Goal: Check status: Check status

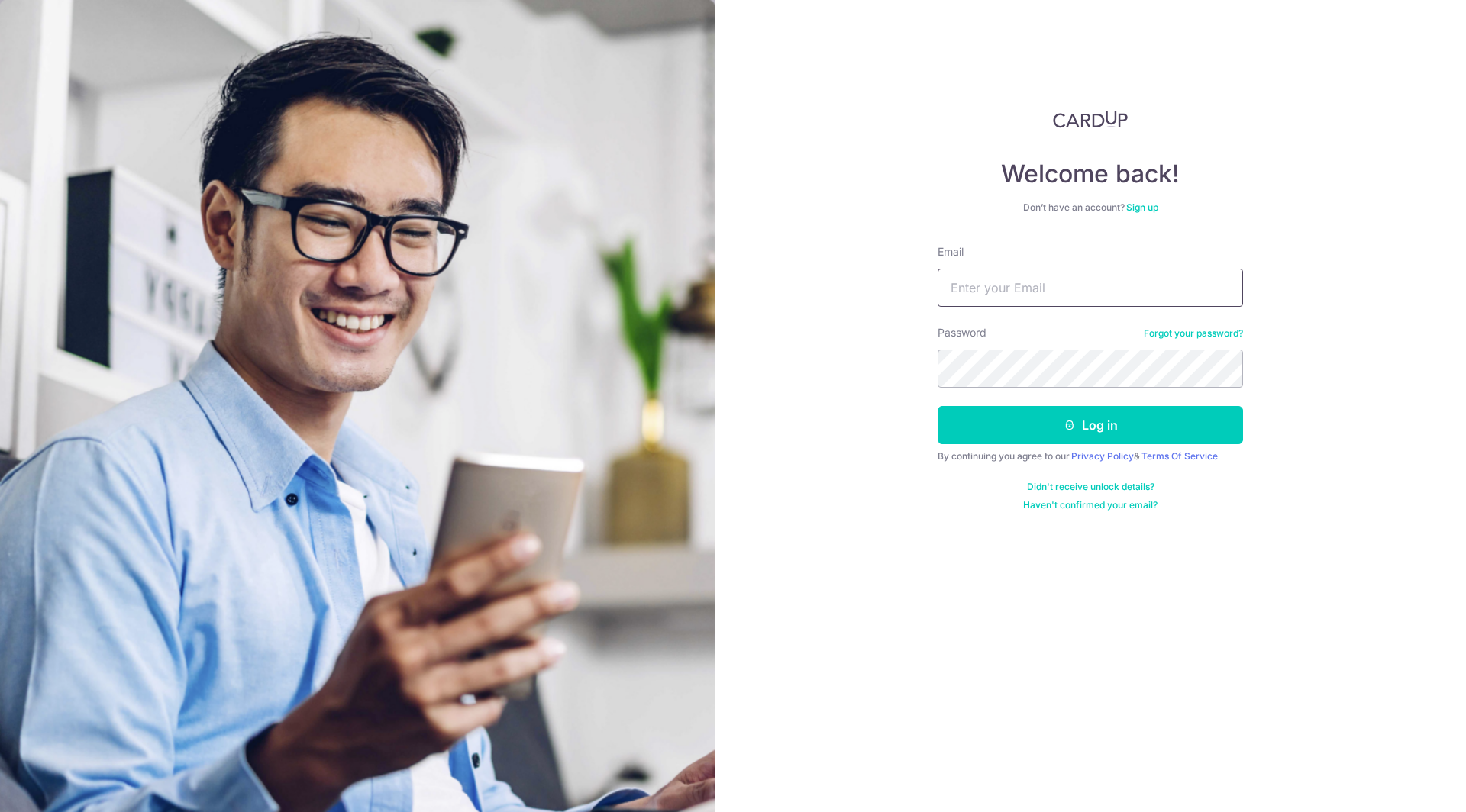
click at [998, 288] on input "Email" at bounding box center [1090, 288] width 306 height 38
type input "[EMAIL_ADDRESS][DOMAIN_NAME]"
click at [937, 406] on button "Log in" at bounding box center [1090, 425] width 306 height 38
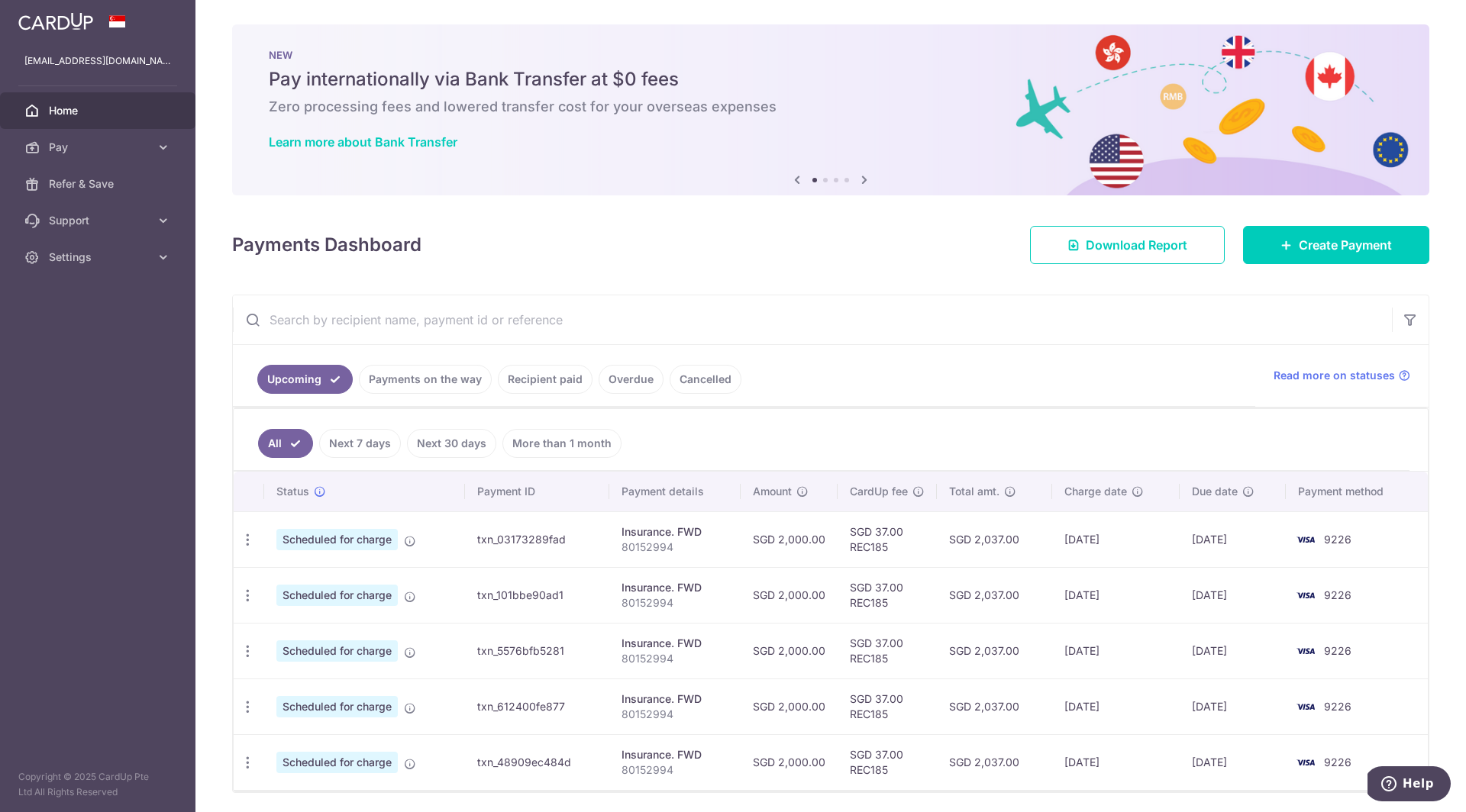
click at [417, 378] on link "Payments on the way" at bounding box center [425, 380] width 133 height 29
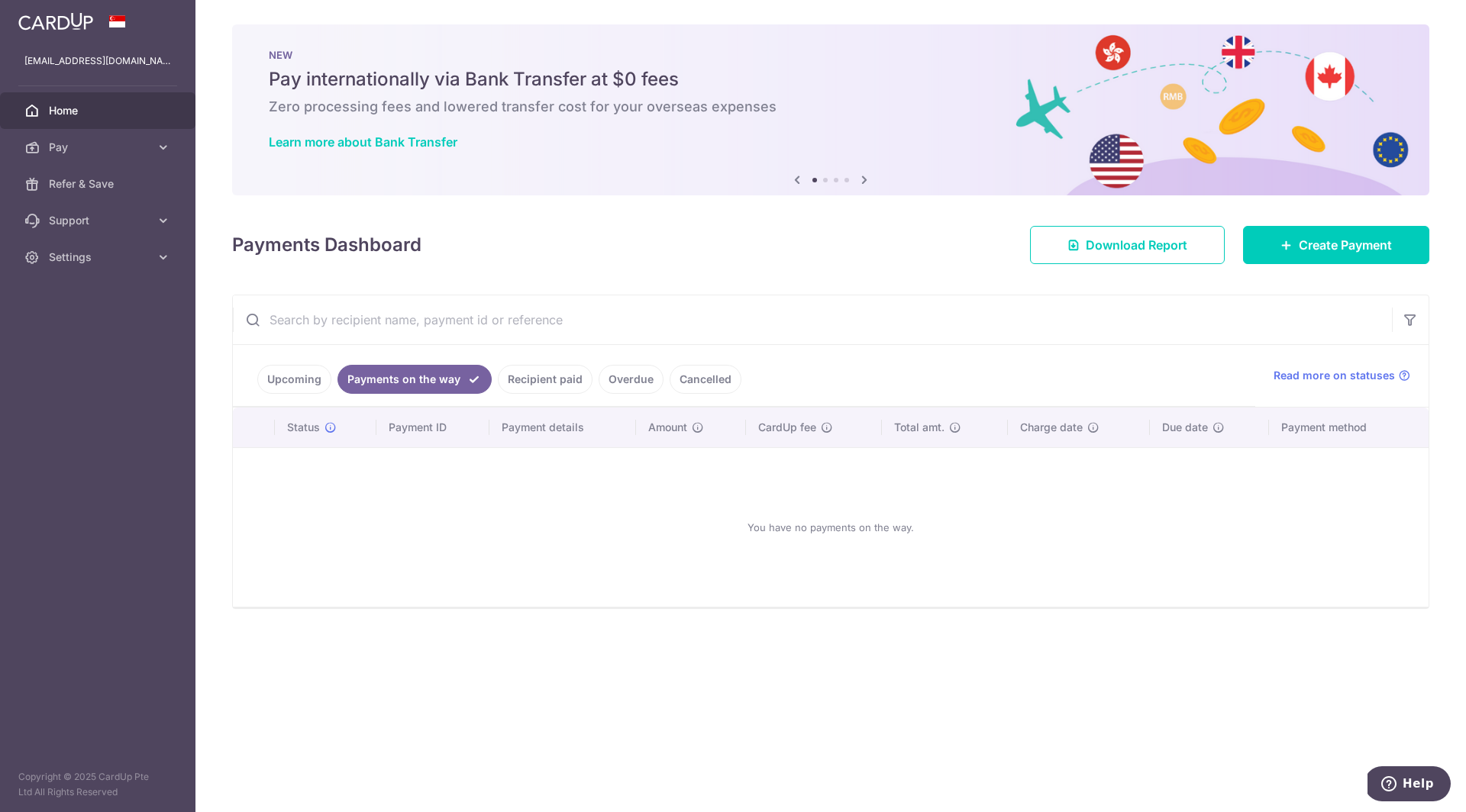
click at [538, 374] on link "Recipient paid" at bounding box center [545, 380] width 94 height 29
